Goal: Navigation & Orientation: Find specific page/section

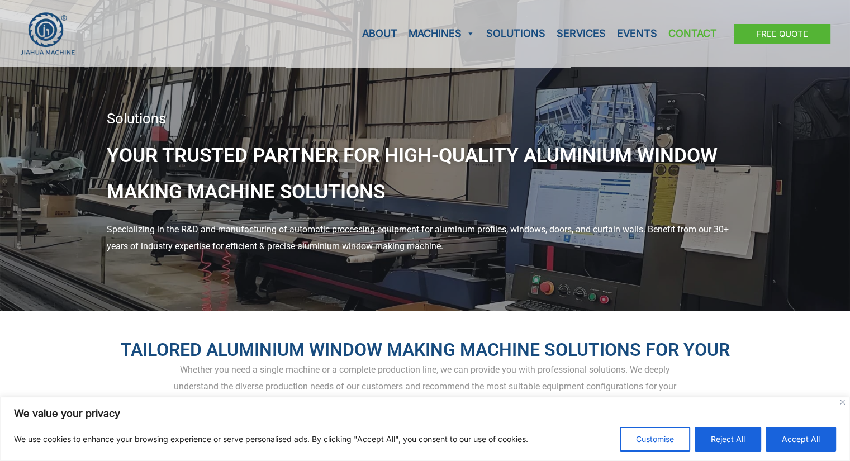
click at [675, 32] on link "Contact" at bounding box center [692, 33] width 60 height 67
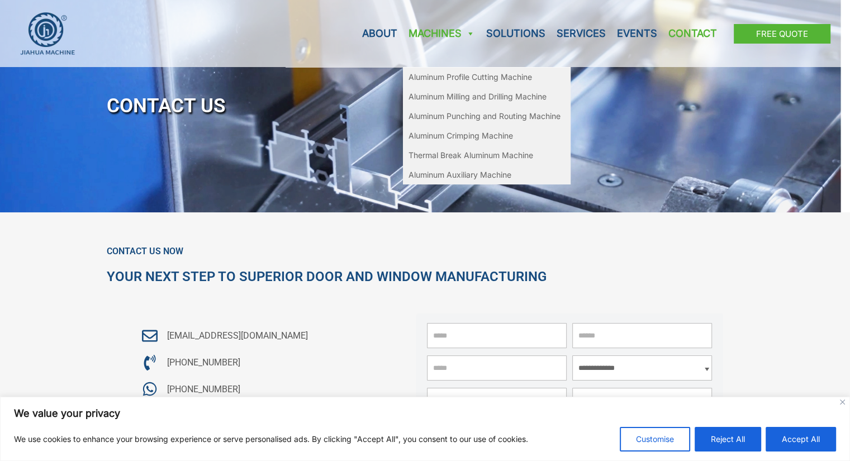
click at [451, 37] on link "Machines" at bounding box center [442, 33] width 78 height 67
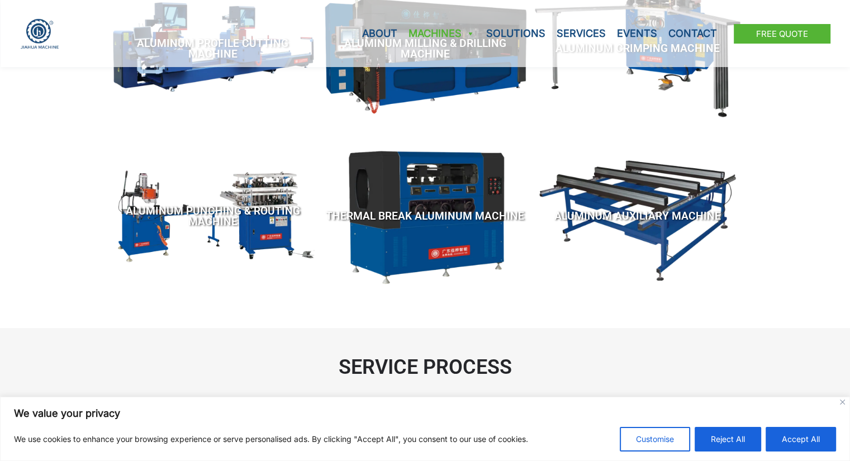
scroll to position [279, 0]
